Goal: Check status

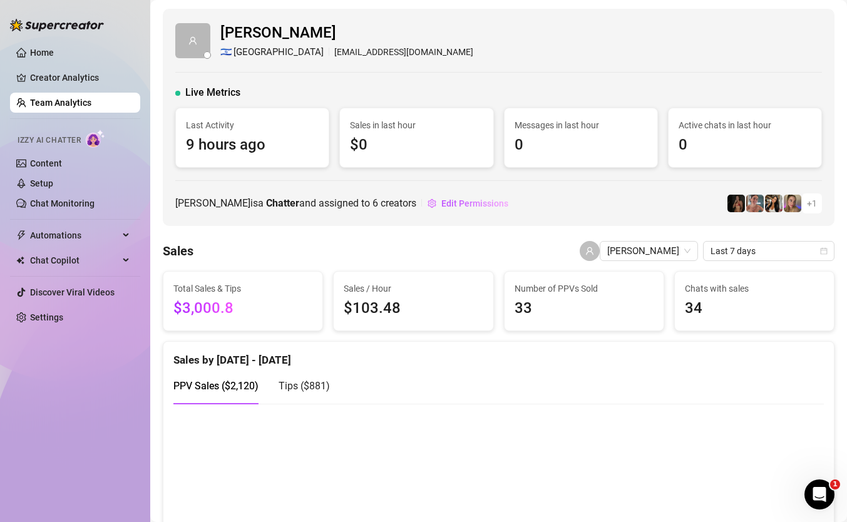
click at [91, 98] on link "Team Analytics" at bounding box center [60, 103] width 61 height 10
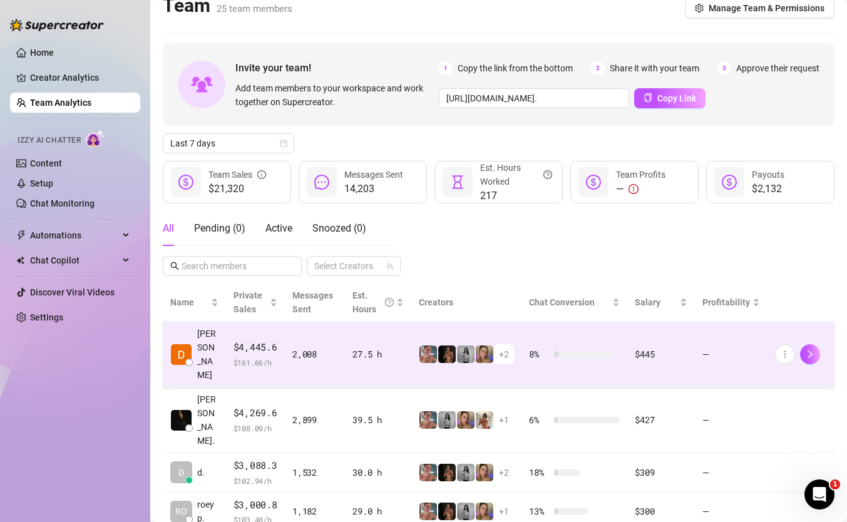
scroll to position [17, 0]
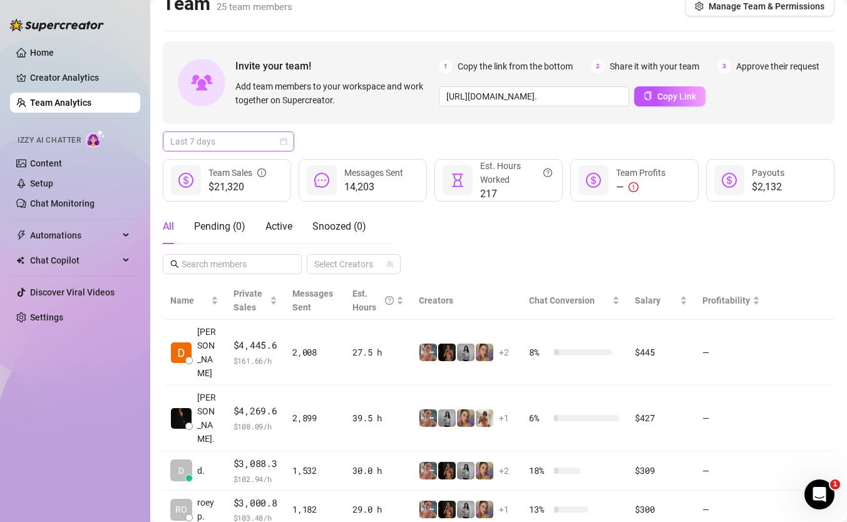
click at [224, 131] on div "Last 7 days" at bounding box center [228, 141] width 131 height 20
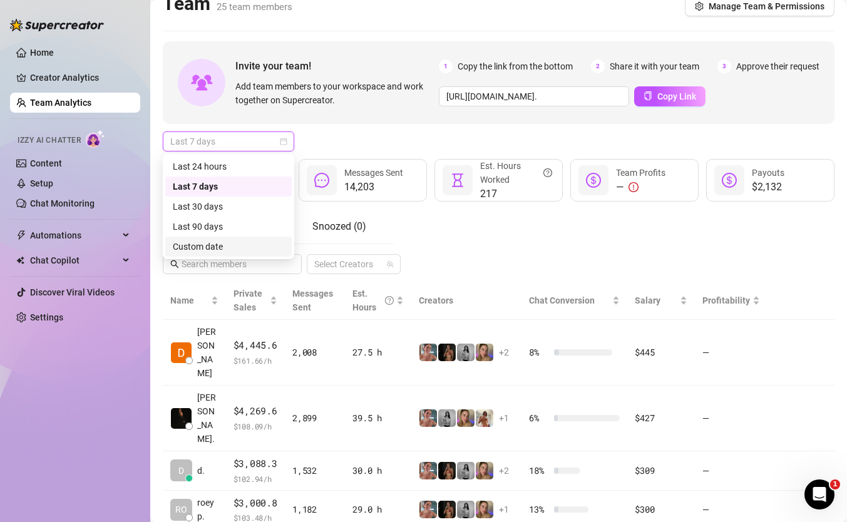
click at [242, 247] on div "Custom date" at bounding box center [228, 247] width 111 height 14
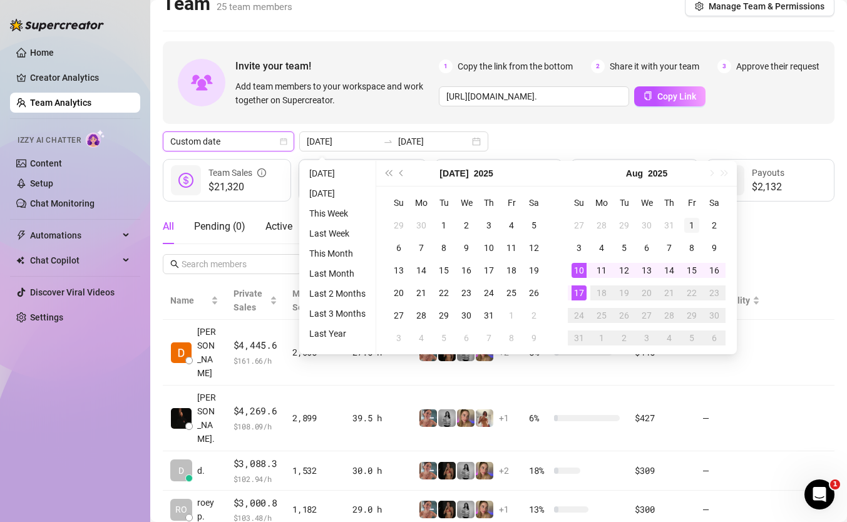
type input "[DATE]"
click at [689, 221] on div "1" at bounding box center [691, 225] width 15 height 15
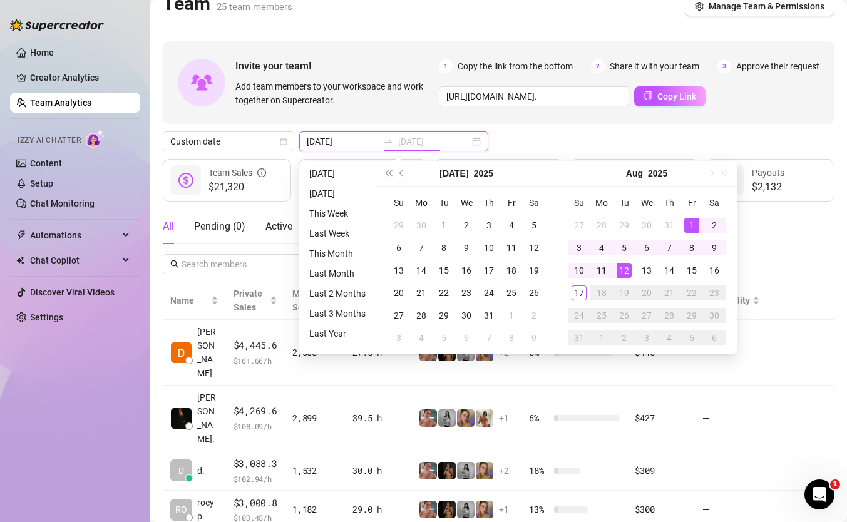
type input "[DATE]"
click at [582, 293] on div "17" at bounding box center [579, 292] width 15 height 15
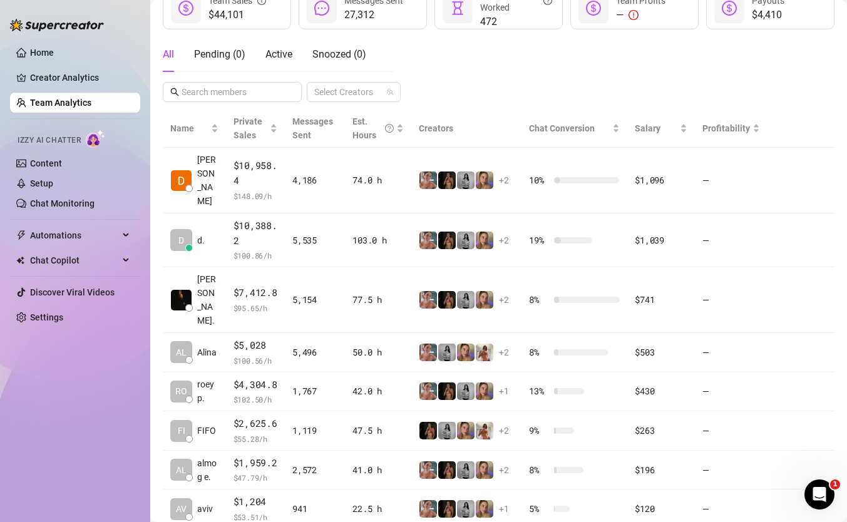
scroll to position [0, 0]
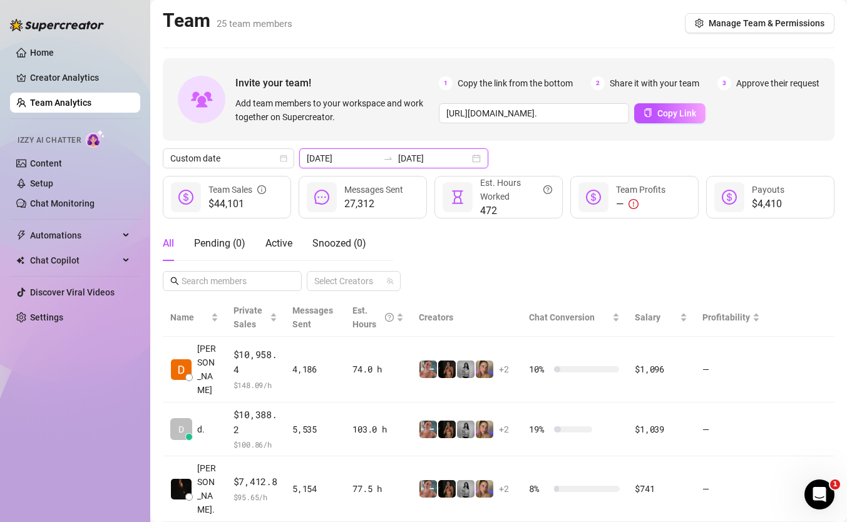
click at [398, 154] on input "[DATE]" at bounding box center [433, 158] width 71 height 14
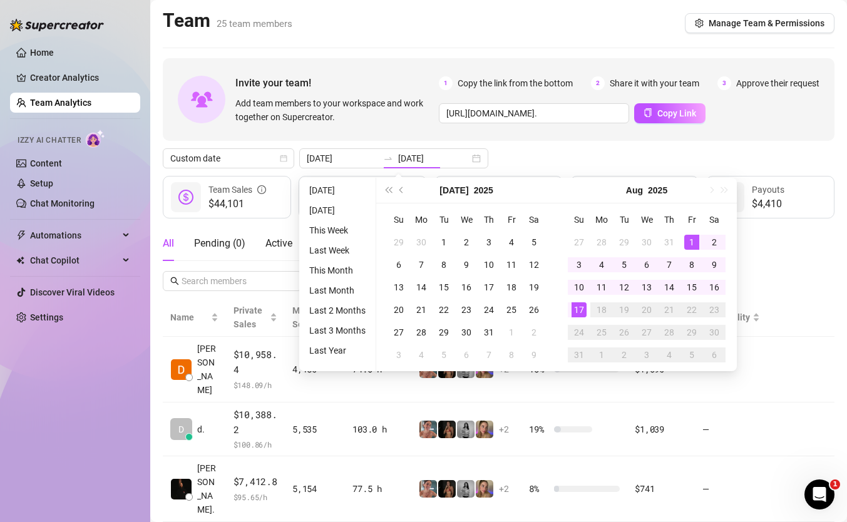
click at [511, 157] on div "Custom date [DATE] [DATE]" at bounding box center [499, 158] width 672 height 20
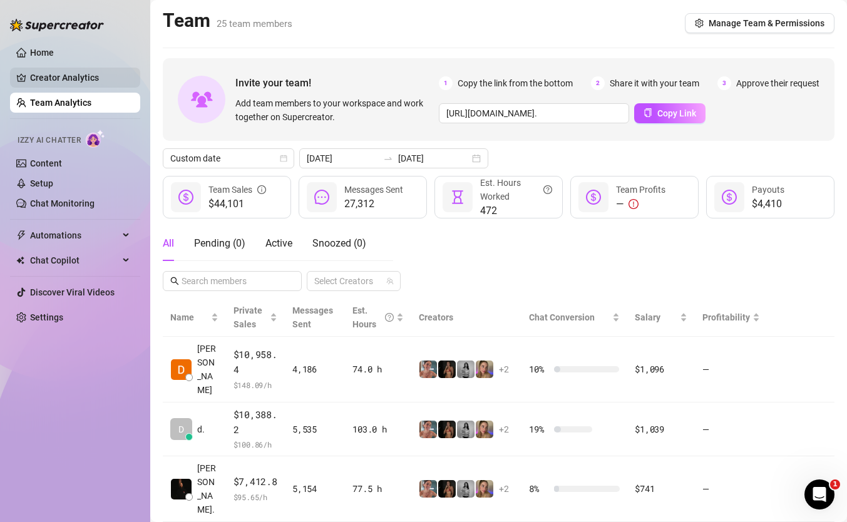
click at [110, 82] on link "Creator Analytics" at bounding box center [80, 78] width 100 height 20
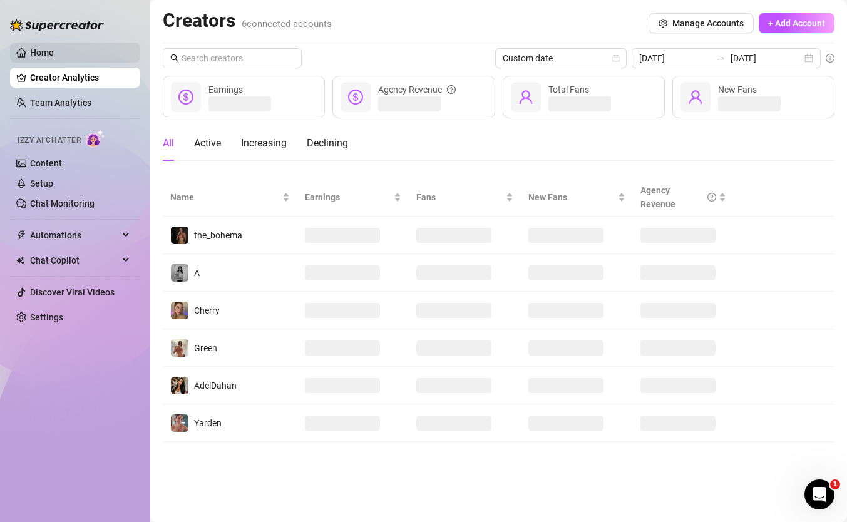
click at [54, 58] on link "Home" at bounding box center [42, 53] width 24 height 10
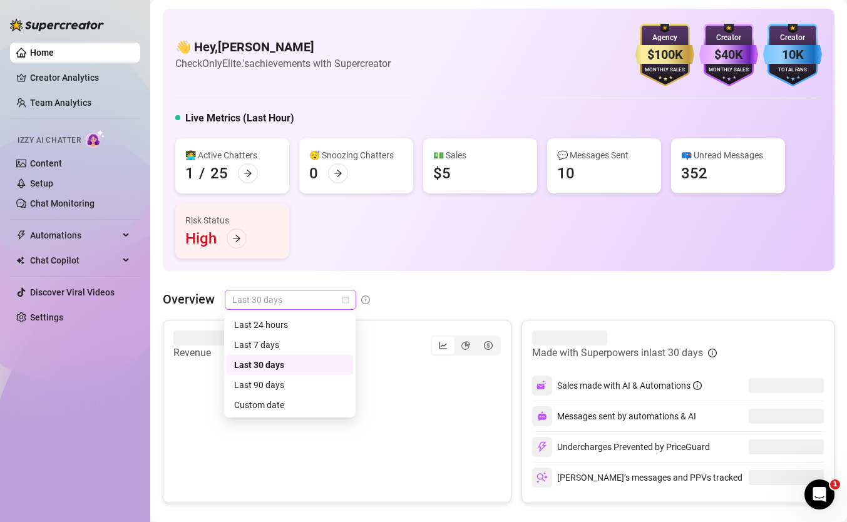
click at [317, 297] on span "Last 30 days" at bounding box center [290, 299] width 116 height 19
click at [300, 408] on div "Custom date" at bounding box center [289, 405] width 111 height 14
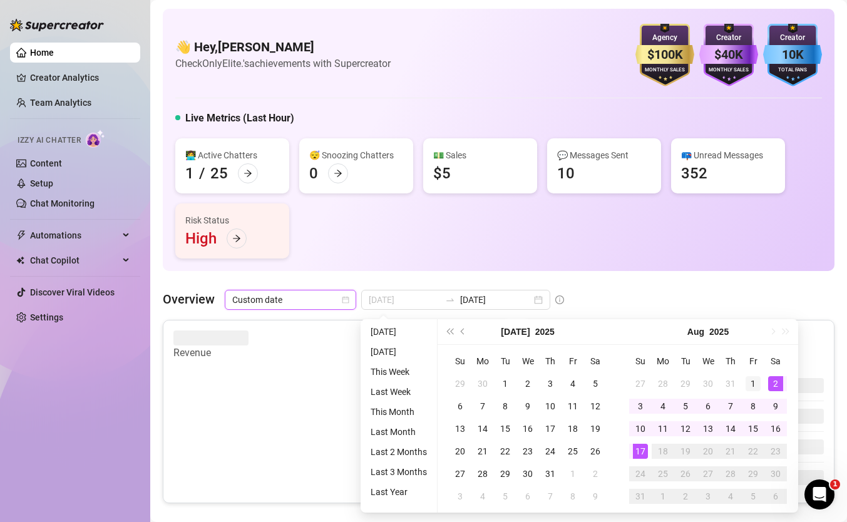
type input "[DATE]"
click at [752, 381] on div "1" at bounding box center [753, 383] width 15 height 15
type input "[DATE]"
click at [637, 450] on div "17" at bounding box center [640, 451] width 15 height 15
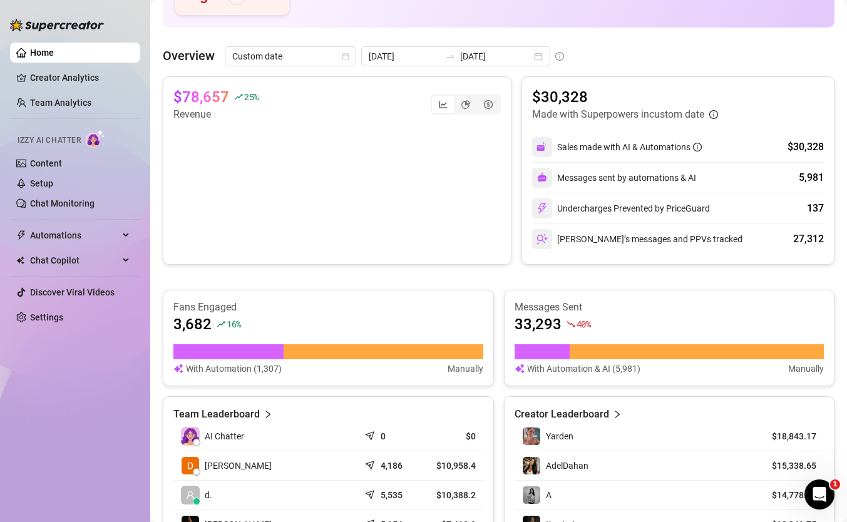
scroll to position [197, 0]
